Goal: Communication & Community: Answer question/provide support

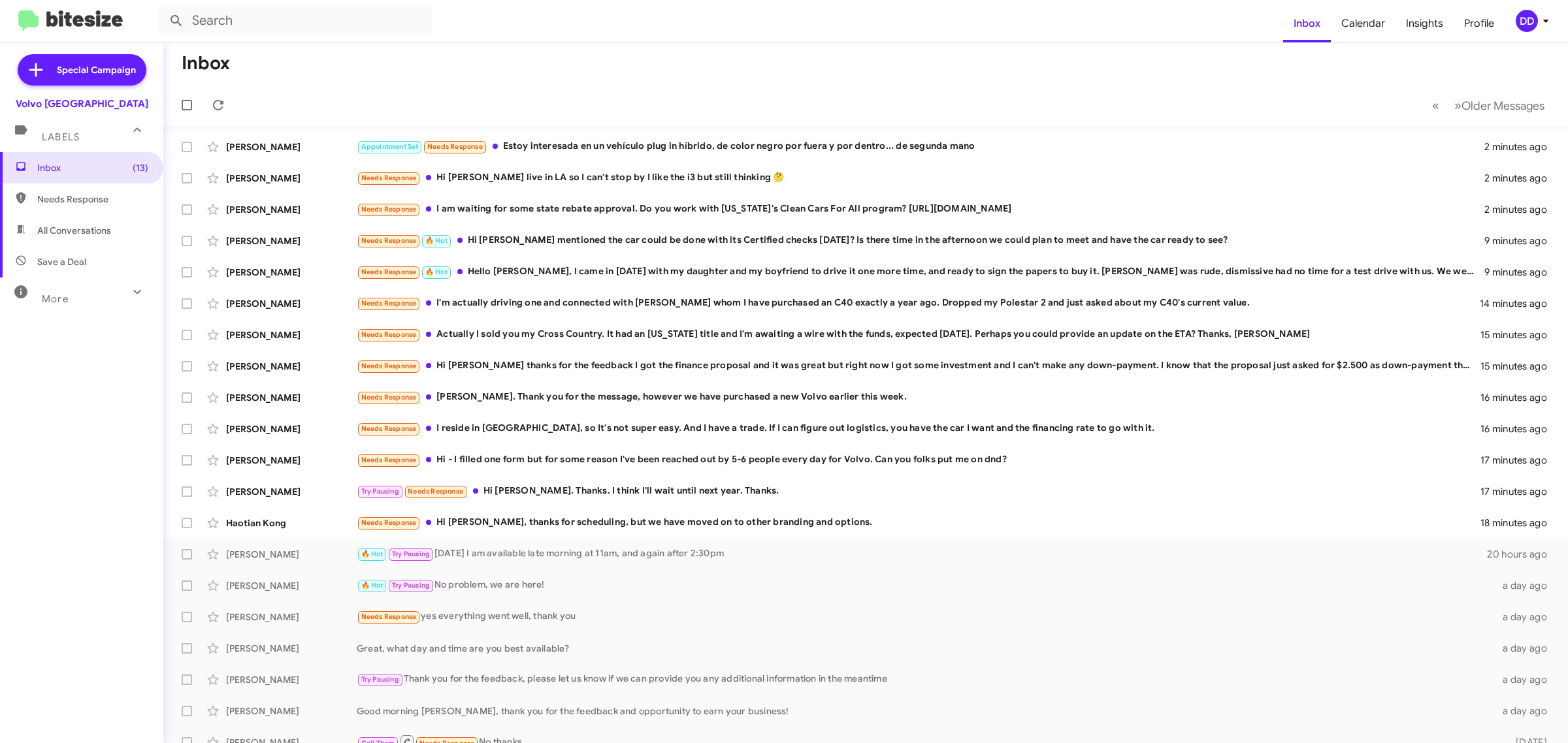
click at [624, 70] on mat-toolbar-row "Inbox" at bounding box center [866, 63] width 1405 height 41
click at [631, 70] on mat-toolbar-row "Inbox" at bounding box center [866, 63] width 1405 height 41
click at [841, 527] on div "Needs Response Hi David, thanks for scheduling, but we have moved on to other b…" at bounding box center [931, 523] width 1149 height 15
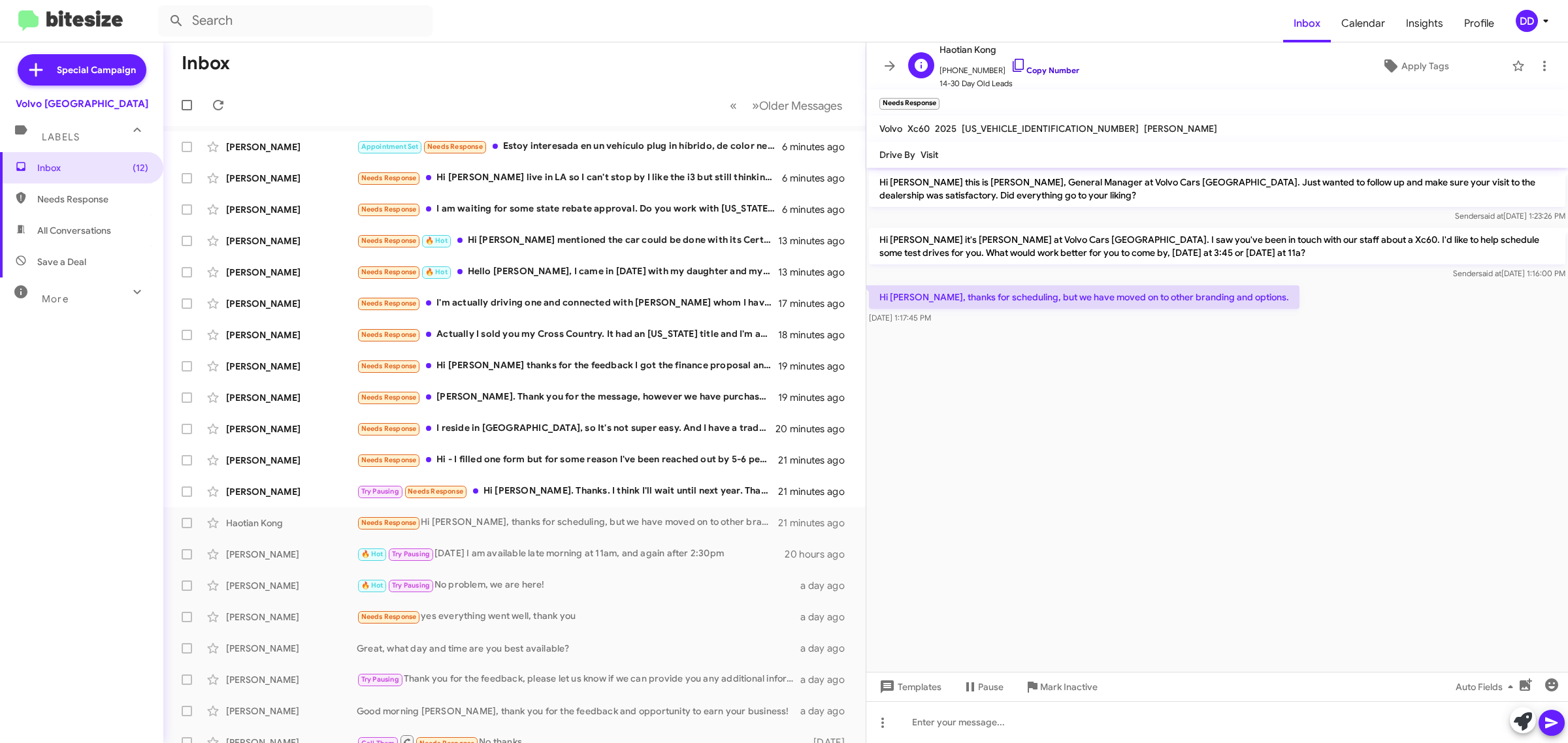
click at [1043, 72] on link "Copy Number" at bounding box center [1045, 70] width 69 height 10
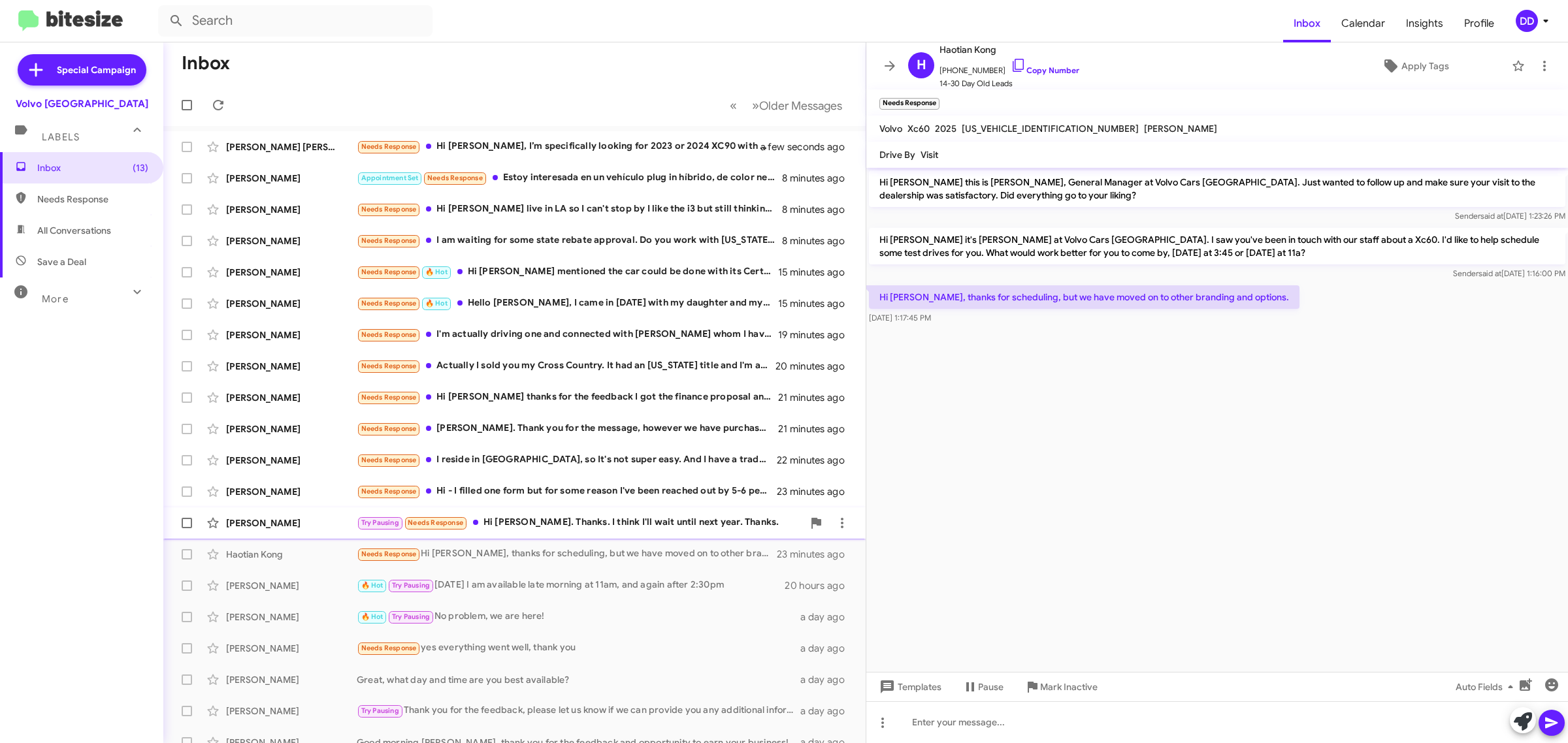
click at [585, 516] on div "Try Pausing Needs Response Hi David. Thanks. I think I'll wait until next year.…" at bounding box center [580, 523] width 446 height 15
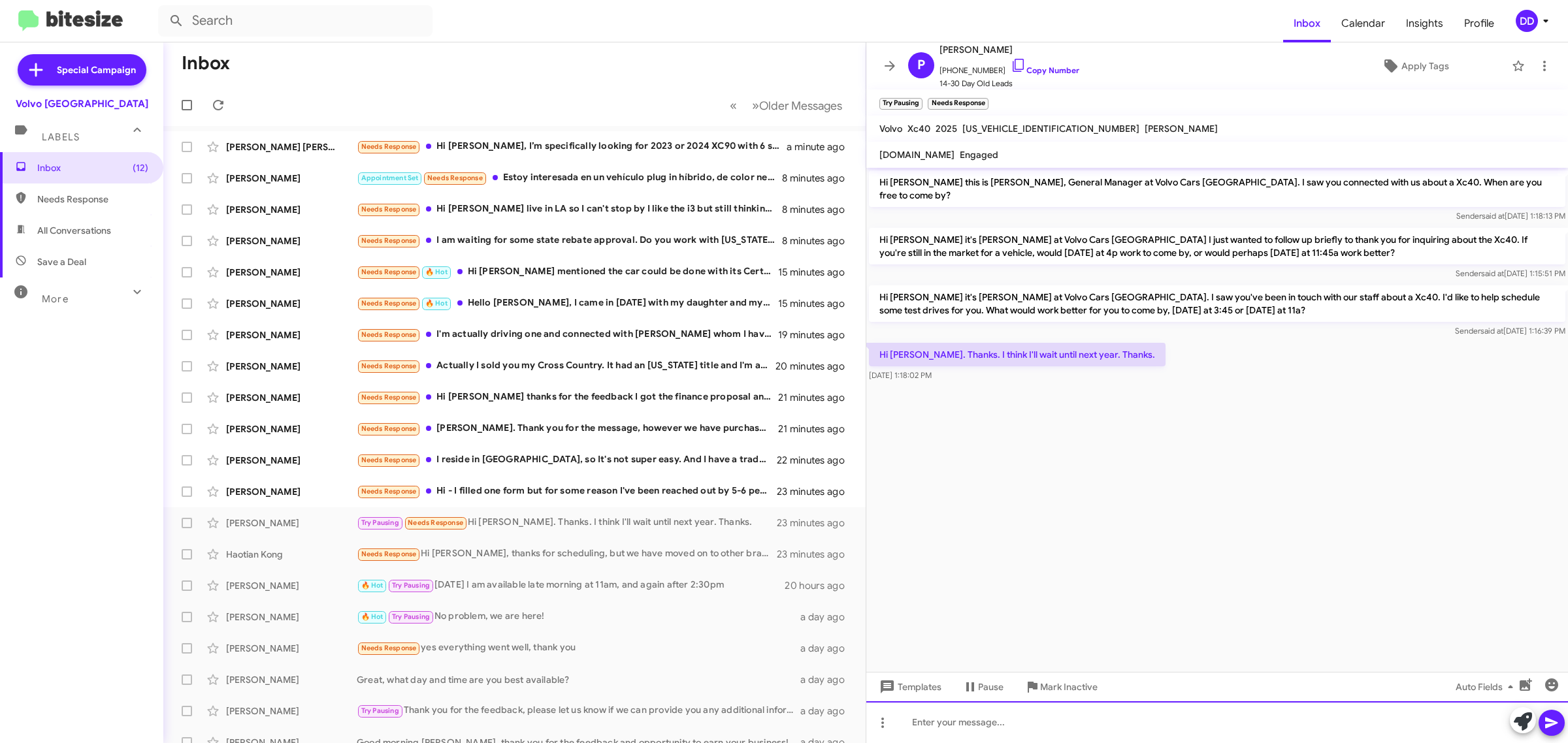
click at [1074, 735] on div at bounding box center [1217, 722] width 702 height 41
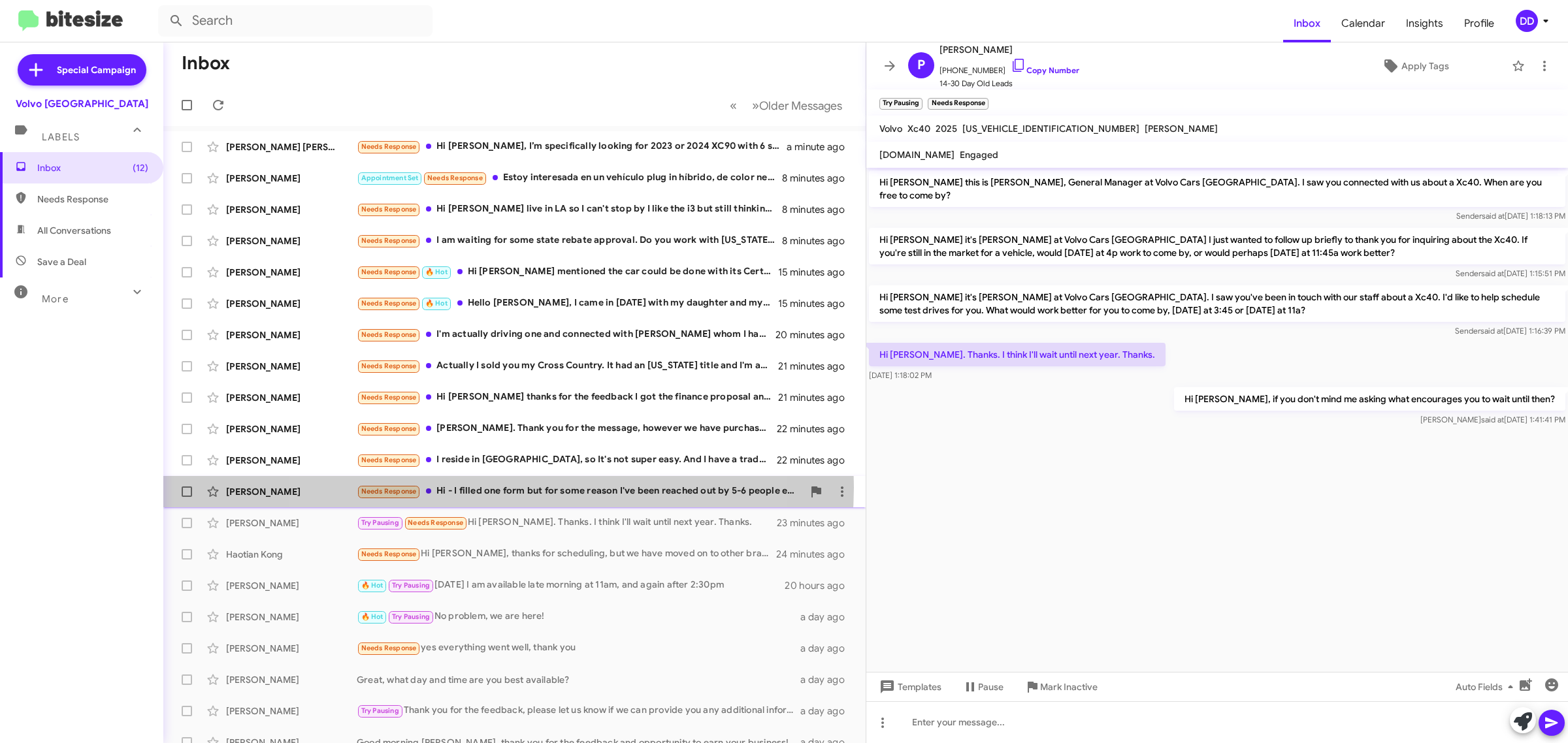
click at [488, 488] on div "Needs Response Hi - I filled one form but for some reason I've been reached out…" at bounding box center [580, 491] width 446 height 15
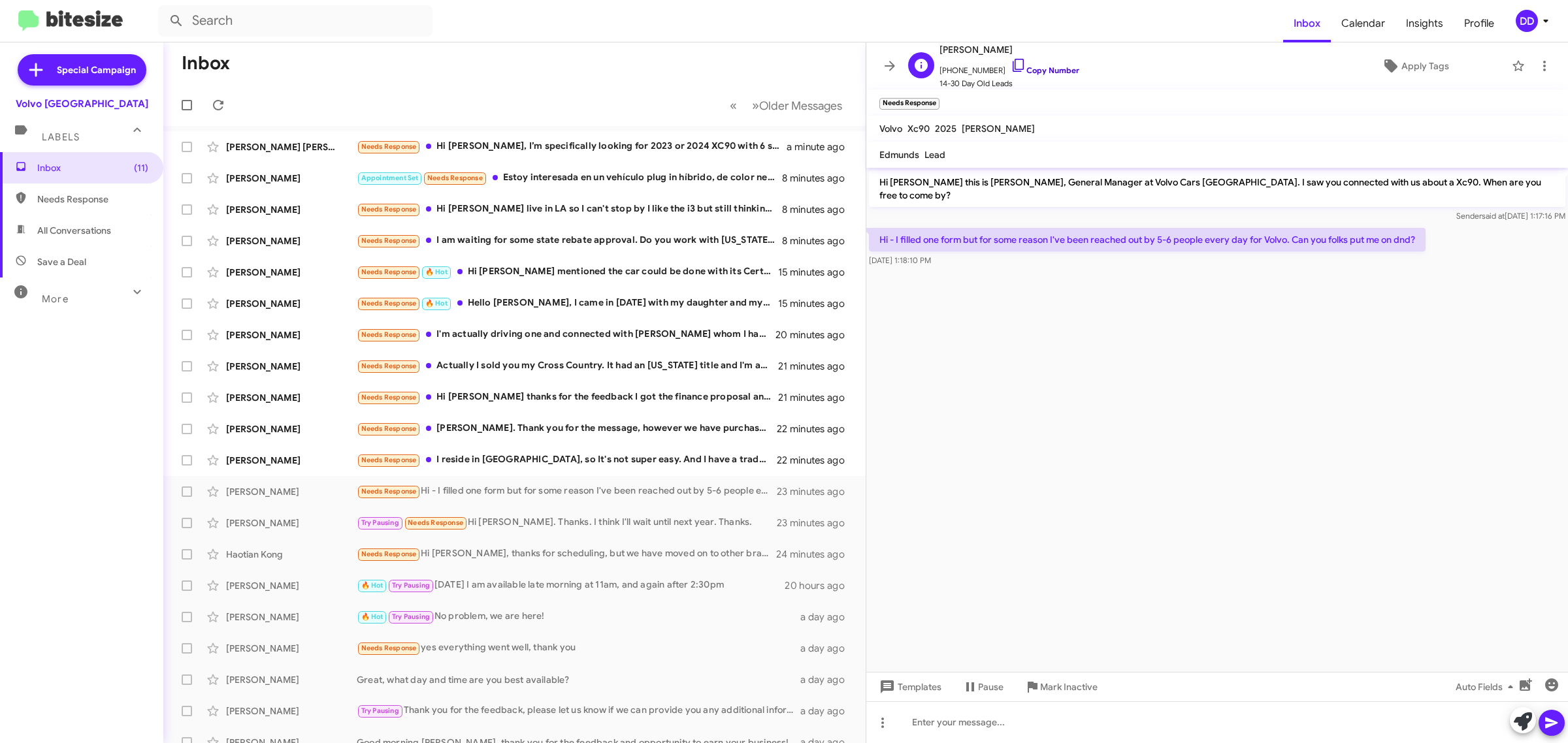
click at [1042, 70] on link "Copy Number" at bounding box center [1045, 70] width 69 height 10
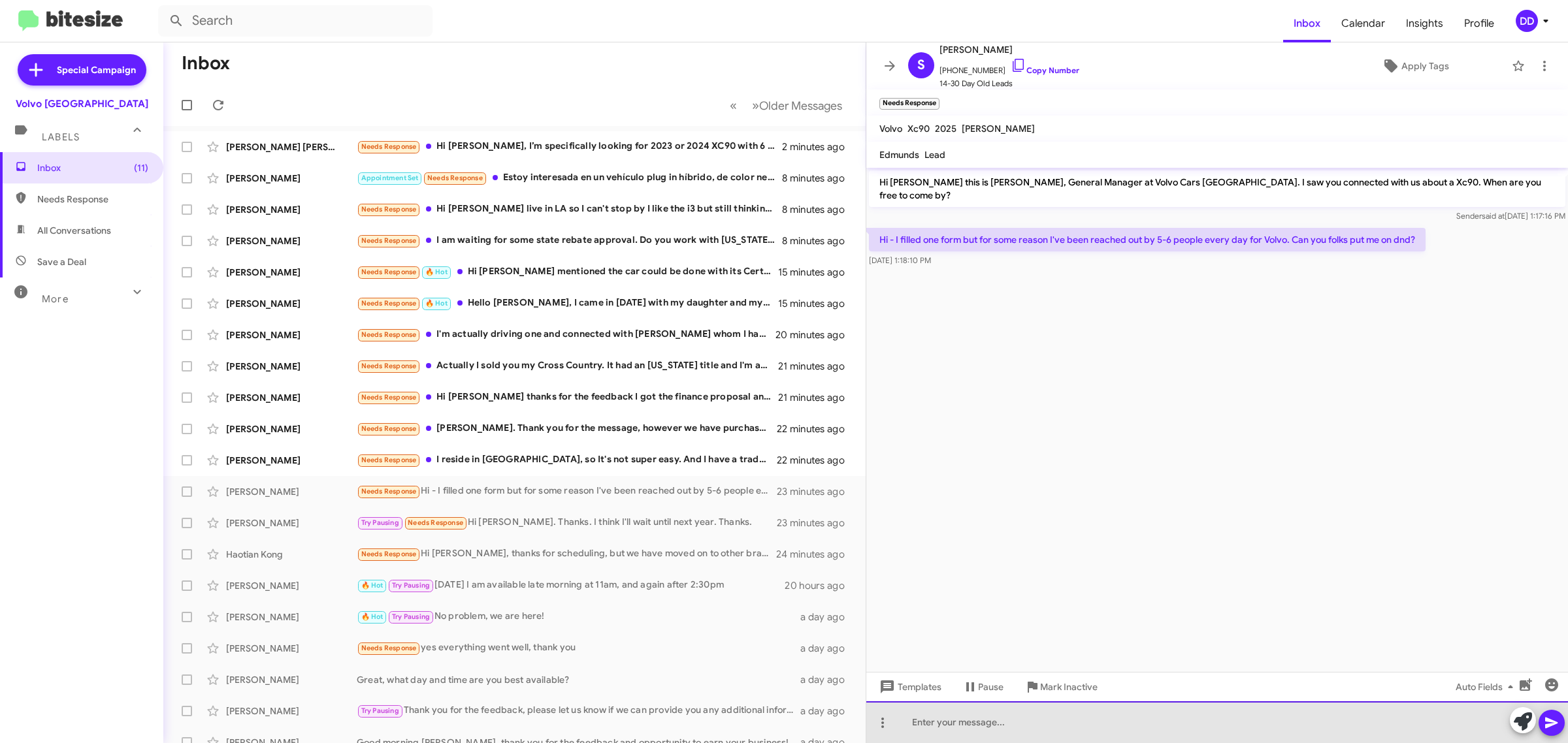
click at [1015, 726] on div at bounding box center [1217, 722] width 702 height 41
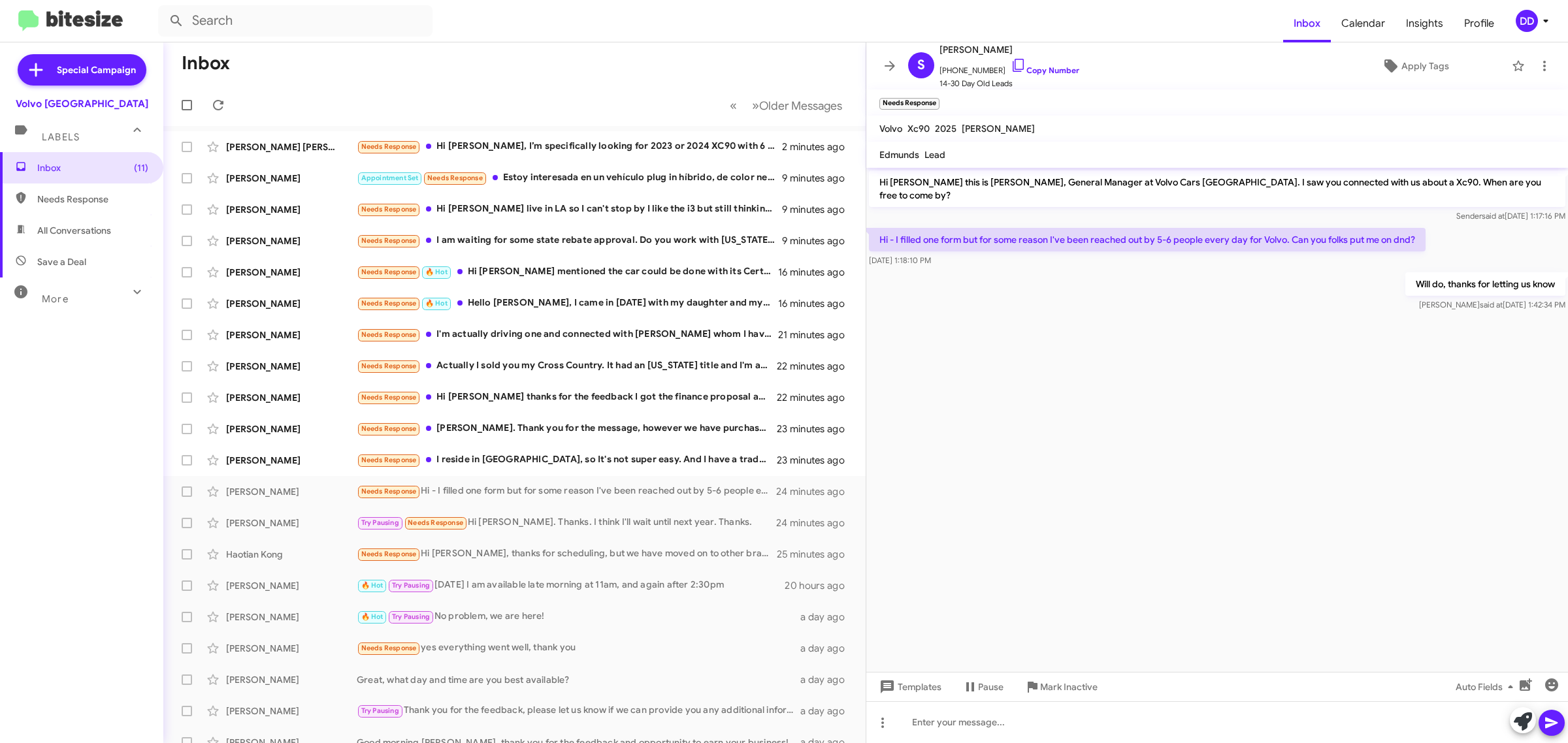
drag, startPoint x: 964, startPoint y: 426, endPoint x: 954, endPoint y: 433, distance: 12.2
click at [964, 426] on cdk-virtual-scroll-viewport "Hi Saurabh this is David Dupart, General Manager at Volvo Cars Palo Alto. I saw…" at bounding box center [1217, 420] width 702 height 504
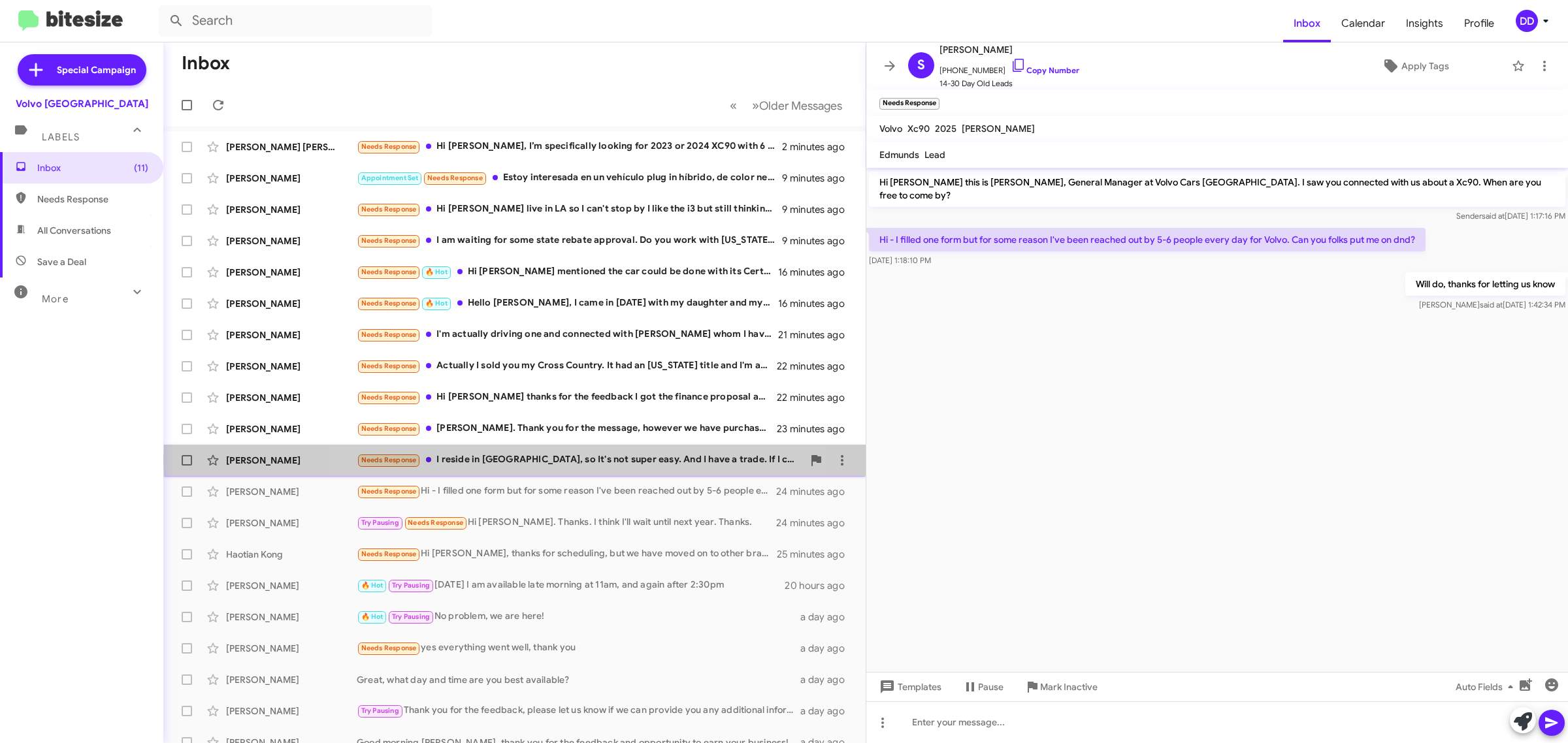
click at [531, 460] on div "Needs Response I reside in Sacramento, so It's not super easy. And I have a tra…" at bounding box center [580, 460] width 446 height 15
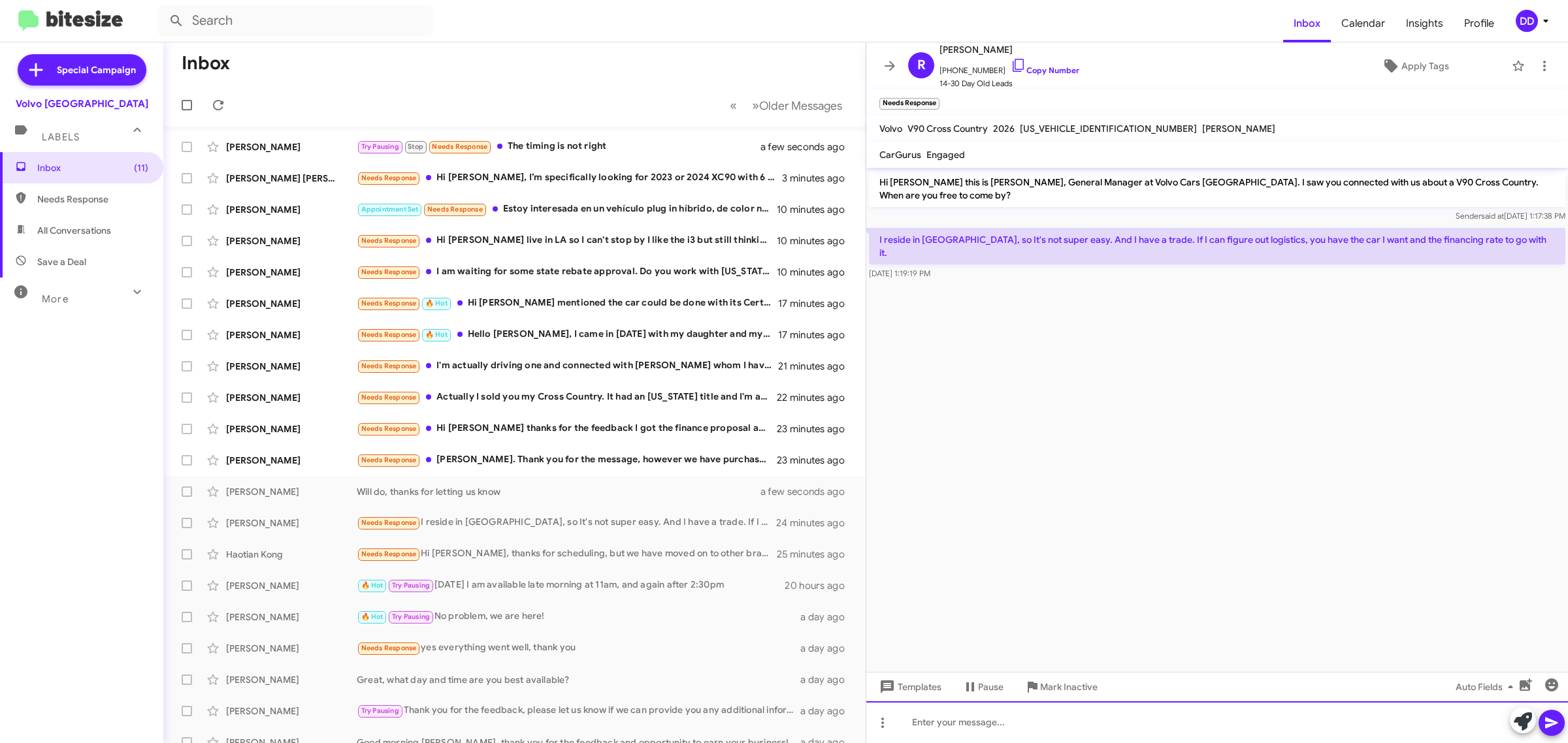
click at [1132, 724] on div at bounding box center [1217, 722] width 702 height 41
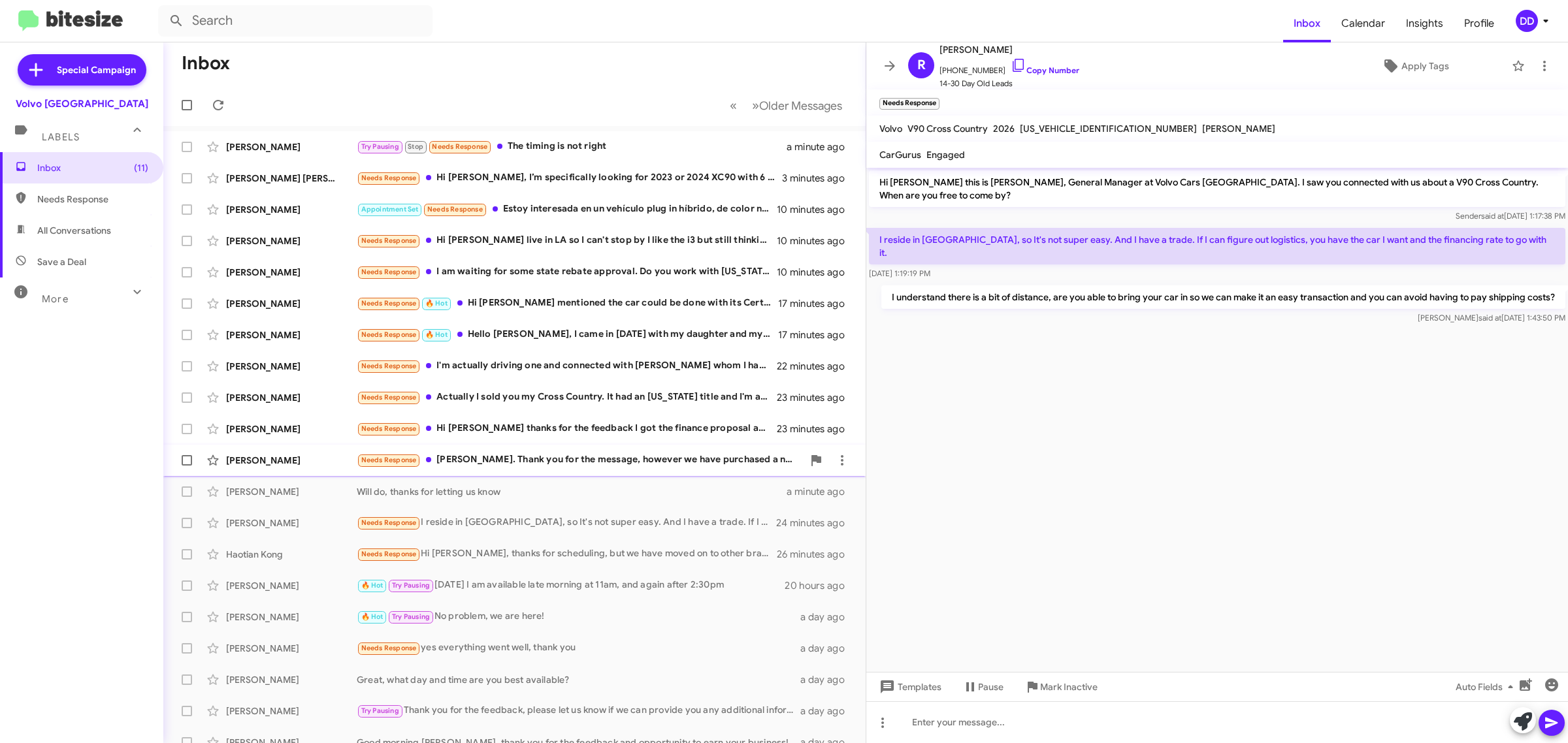
click at [513, 464] on div "Needs Response David. Thank you for the message, however we have purchased a ne…" at bounding box center [580, 460] width 446 height 15
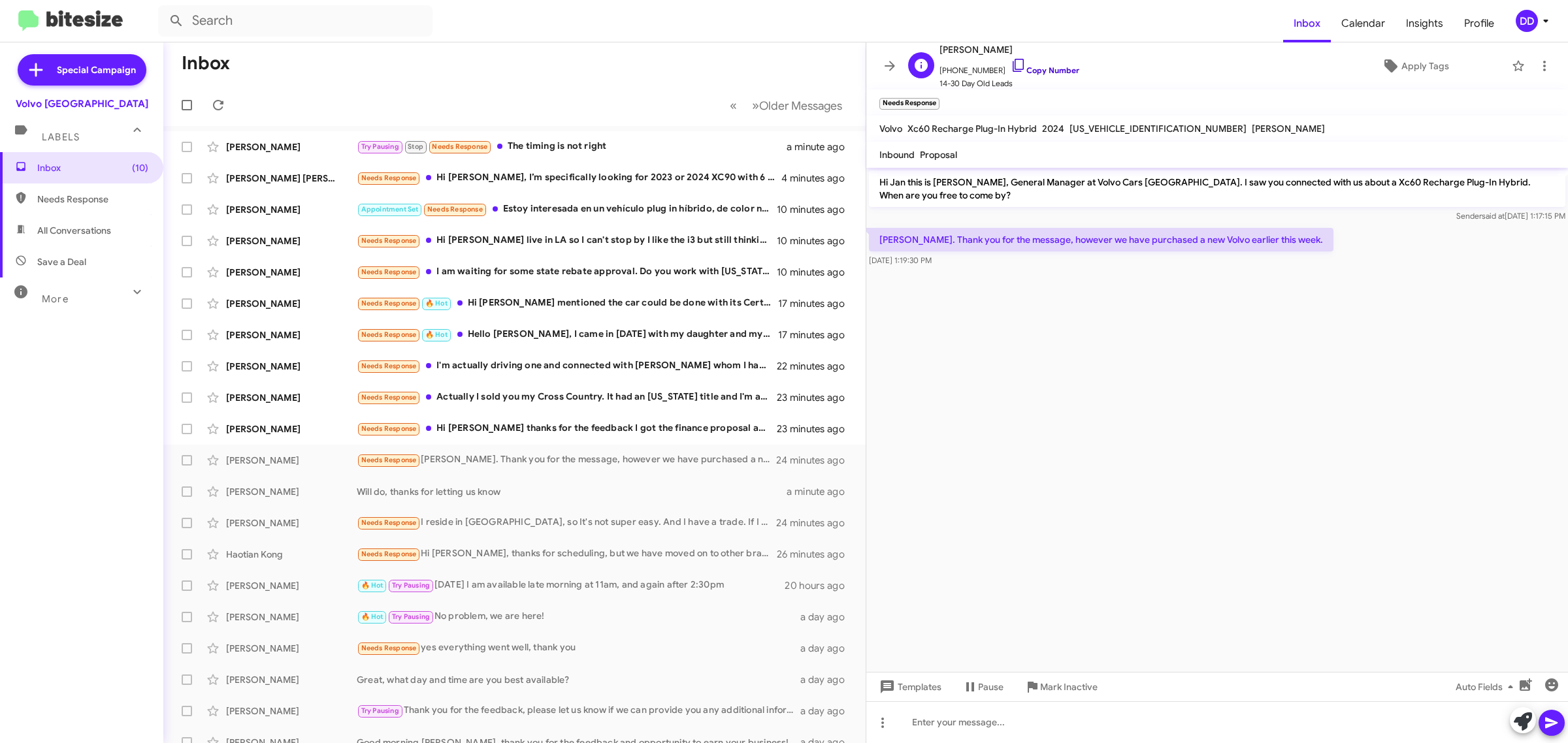
click at [1046, 66] on link "Copy Number" at bounding box center [1045, 70] width 69 height 10
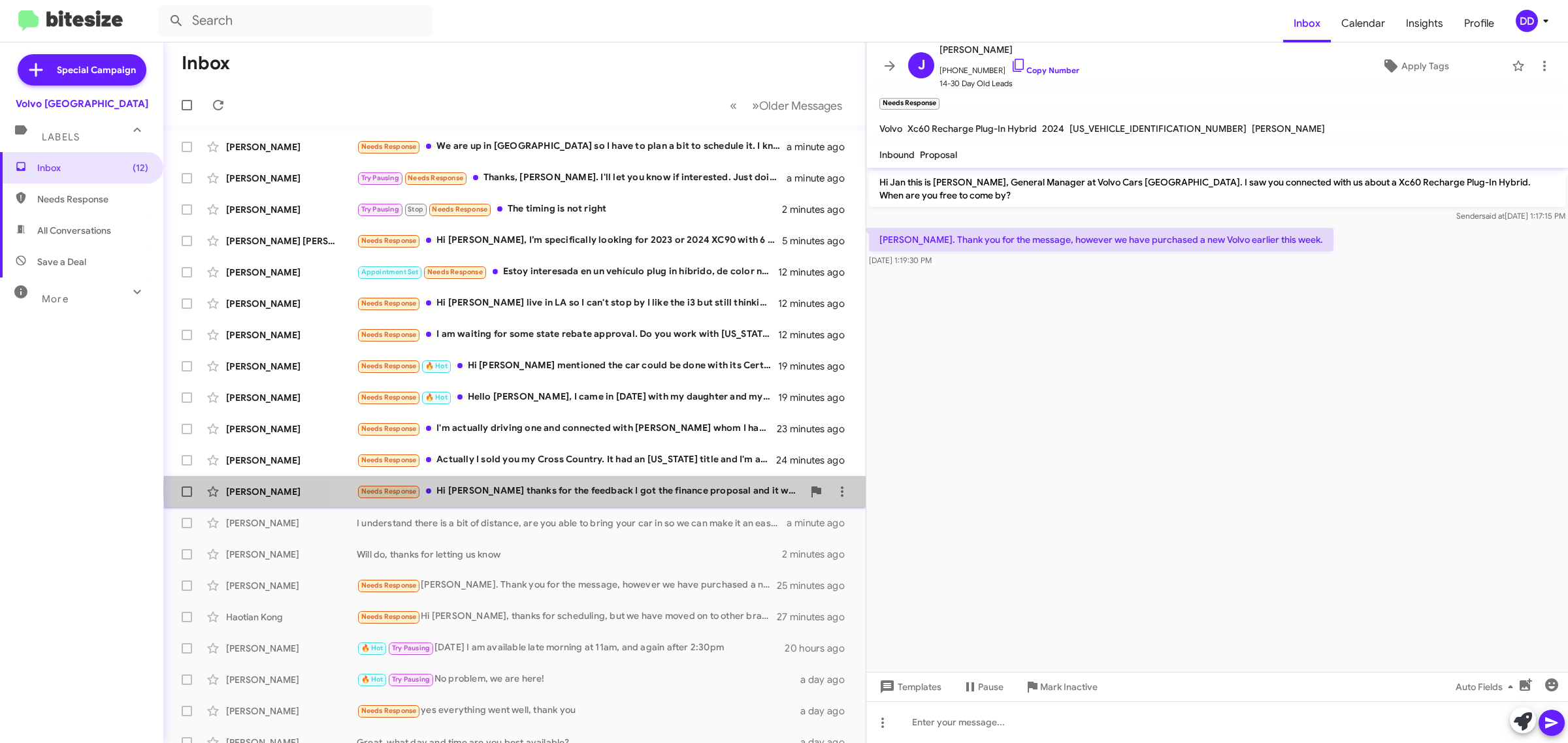
click at [610, 491] on div "Needs Response Hi David thanks for the feedback I got the finance proposal and …" at bounding box center [580, 491] width 446 height 15
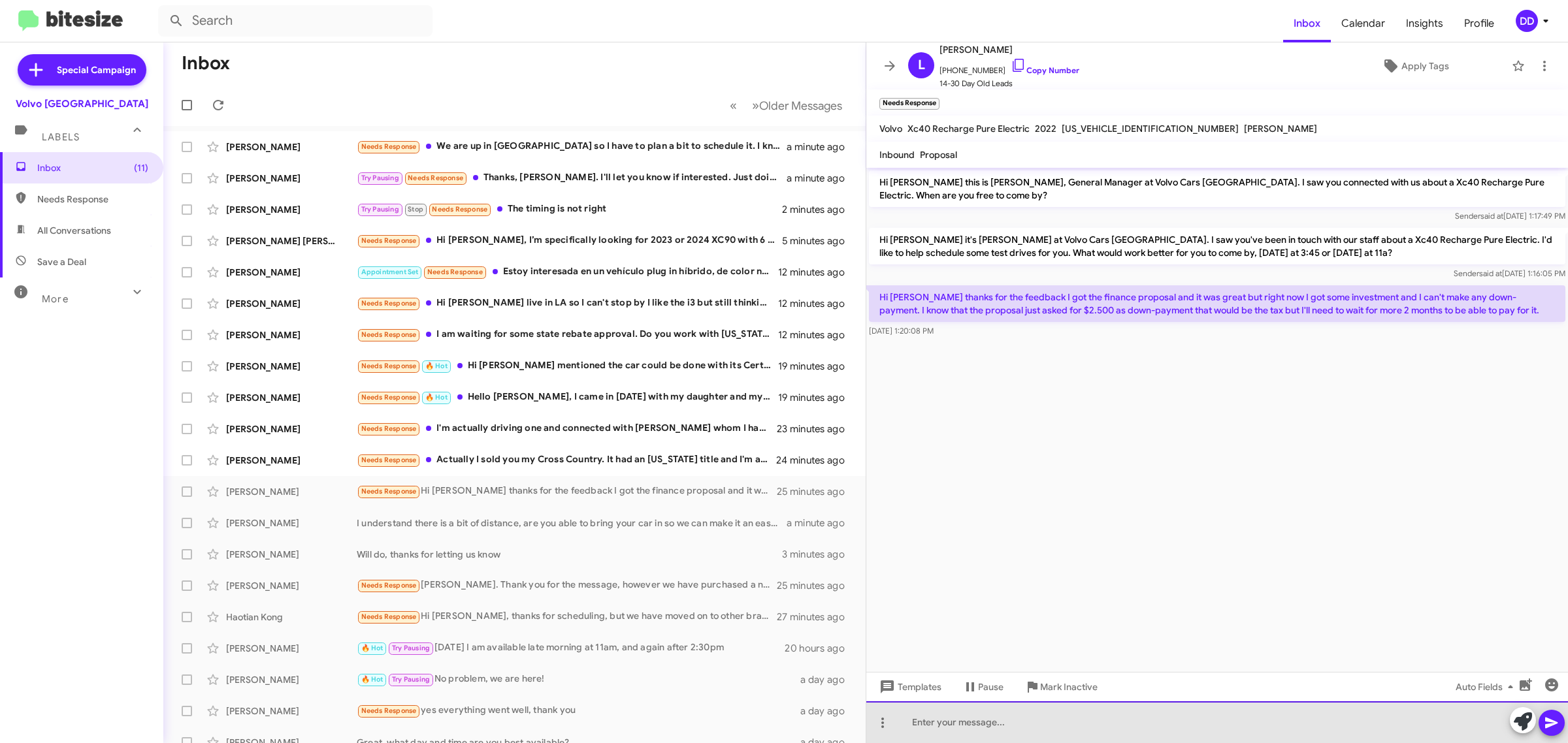
click at [1121, 717] on div at bounding box center [1217, 722] width 702 height 41
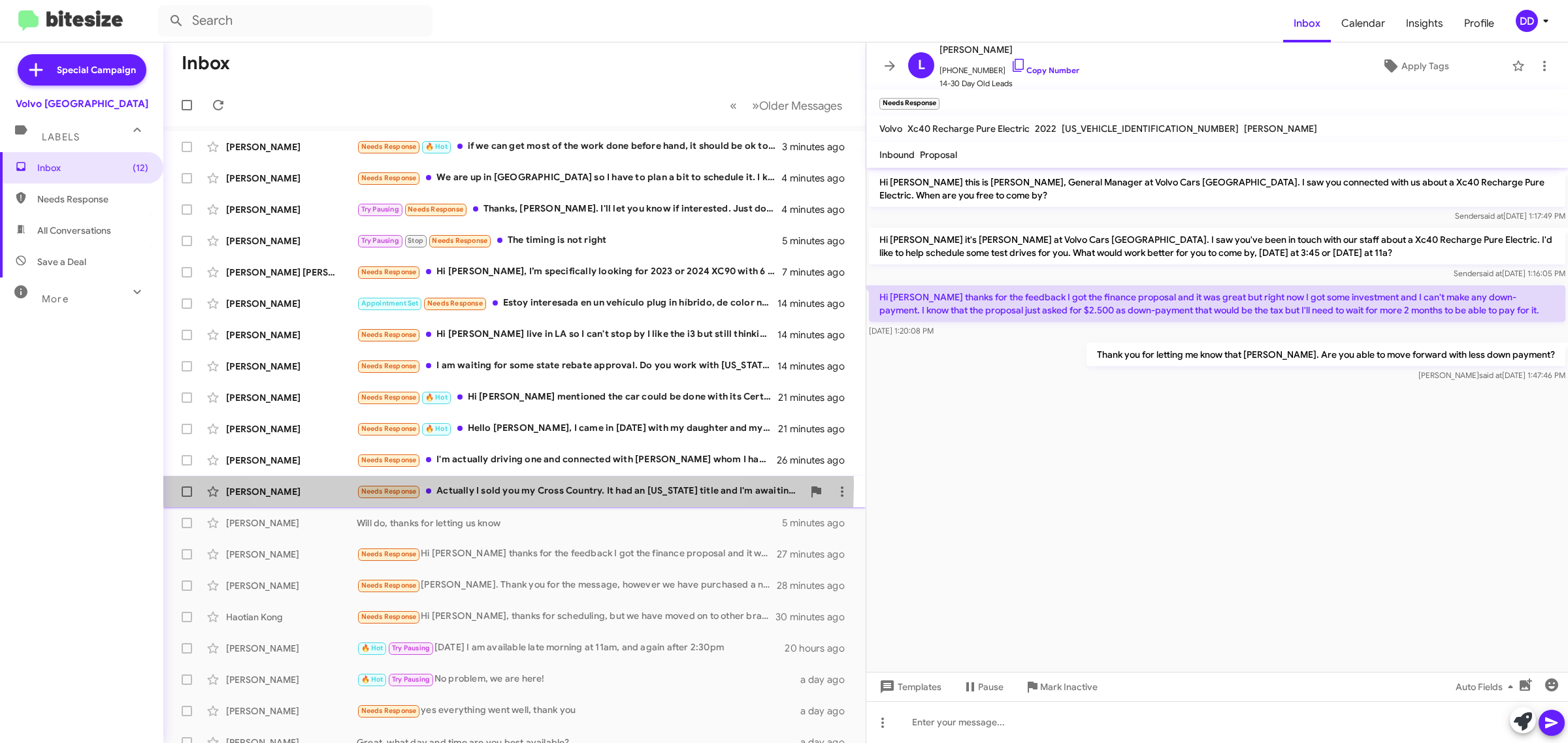
click at [469, 485] on div "Needs Response Actually I sold you my Cross Country. It had an Oregon title and…" at bounding box center [580, 491] width 446 height 15
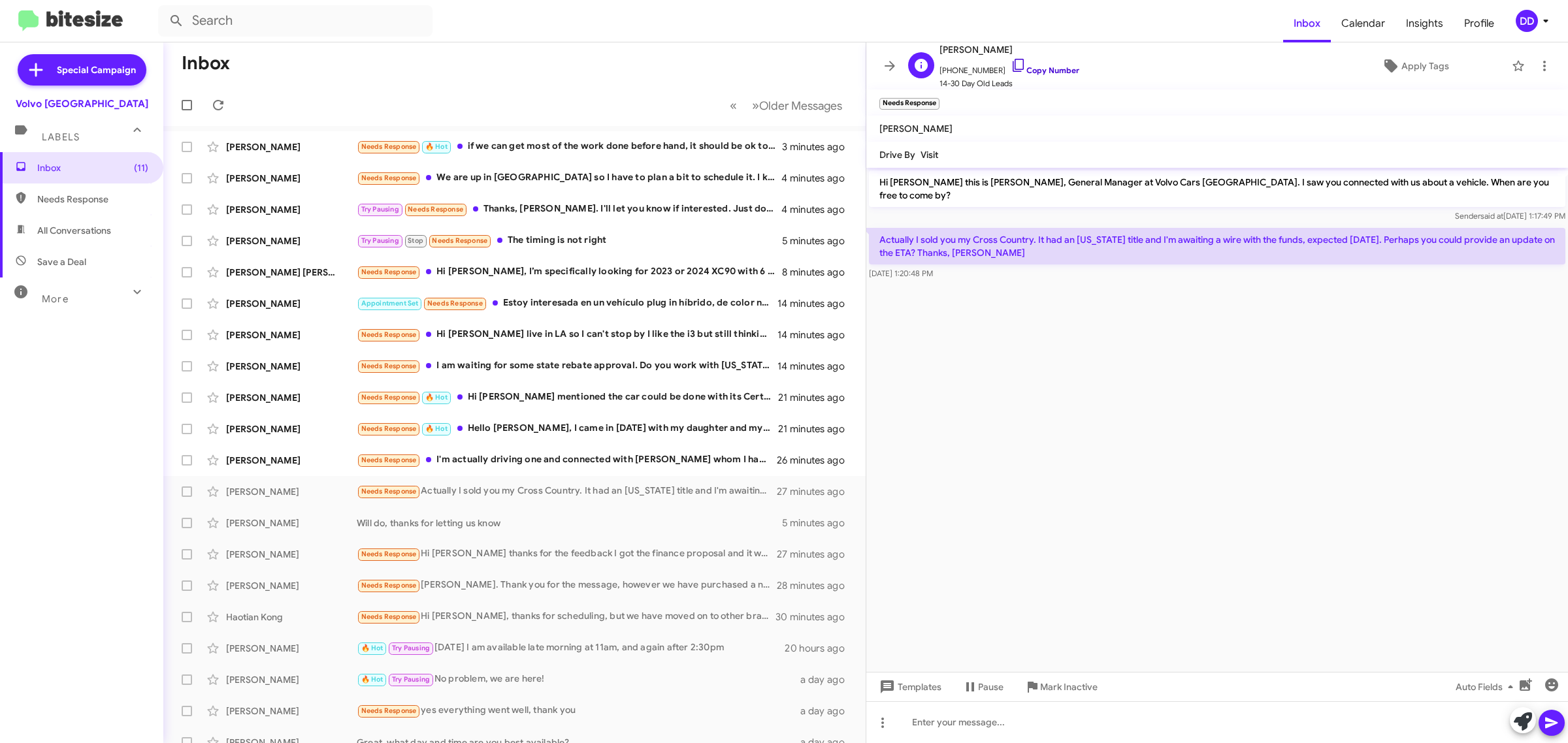
click at [1051, 66] on link "Copy Number" at bounding box center [1045, 70] width 69 height 10
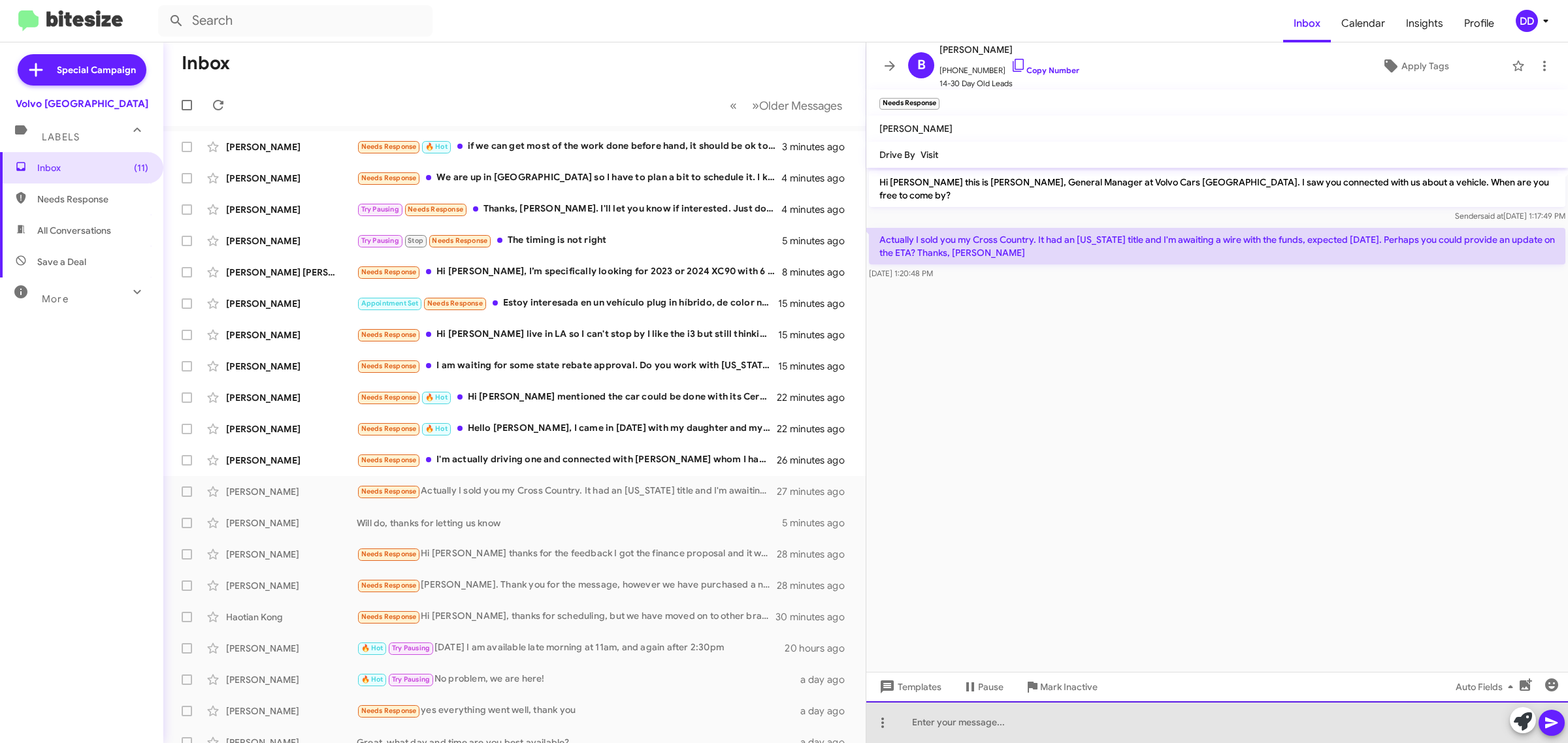
click at [1073, 736] on div at bounding box center [1217, 722] width 702 height 41
